Goal: Task Accomplishment & Management: Manage account settings

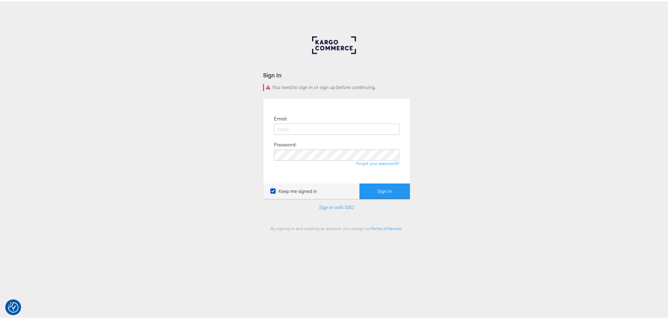
click at [275, 189] on label "Keep me signed in" at bounding box center [293, 190] width 47 height 7
click at [0, 0] on input "Keep me signed in" at bounding box center [0, 0] width 0 height 0
click at [282, 126] on input "email" at bounding box center [337, 127] width 126 height 11
type input "[EMAIL_ADDRESS][DOMAIN_NAME]"
click at [359, 182] on button "Sign In" at bounding box center [384, 190] width 50 height 16
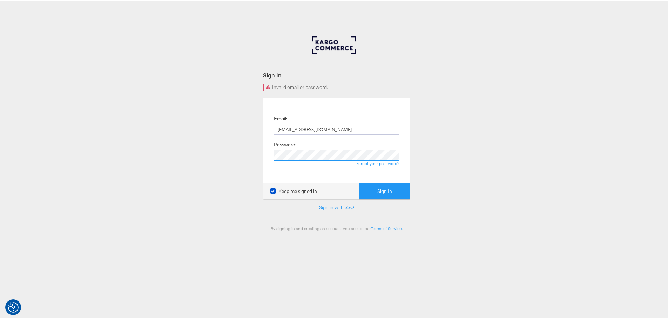
click at [359, 182] on button "Sign In" at bounding box center [384, 190] width 50 height 16
